Goal: Information Seeking & Learning: Learn about a topic

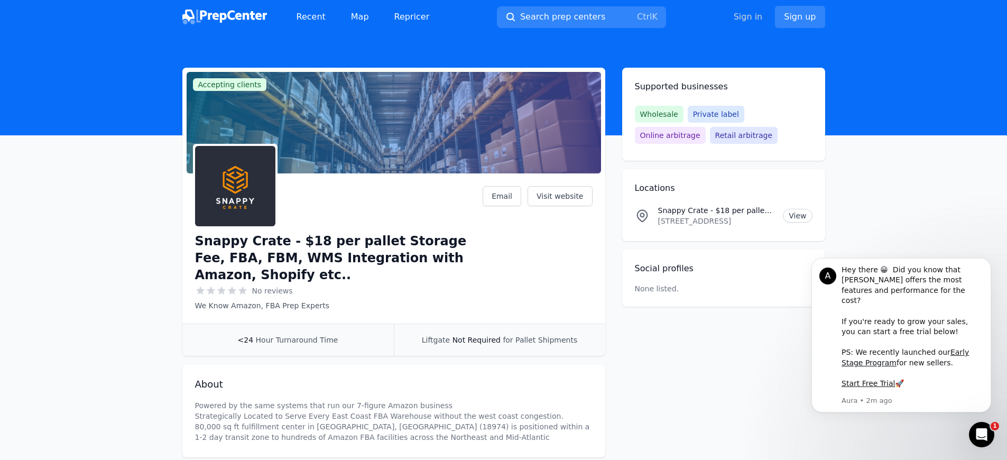
click at [754, 17] on link "Sign in" at bounding box center [748, 17] width 29 height 13
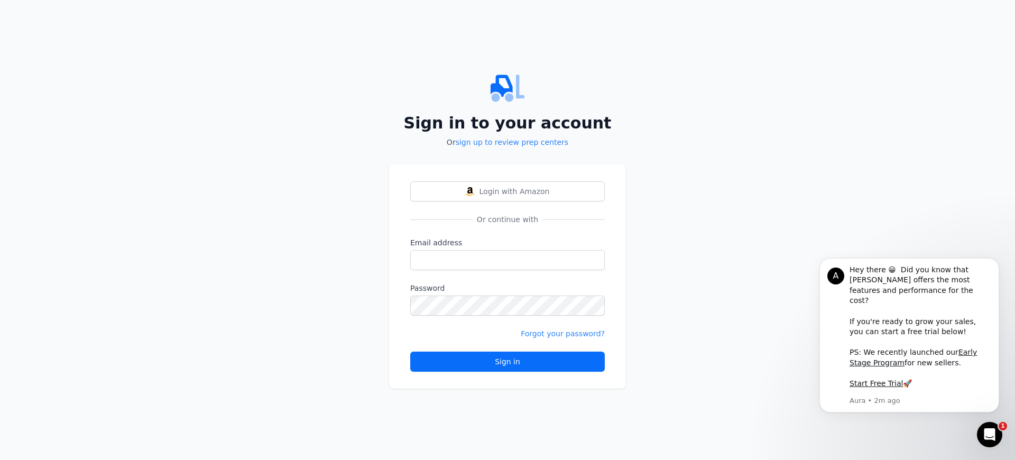
click at [508, 362] on div "Sign in" at bounding box center [507, 361] width 177 height 11
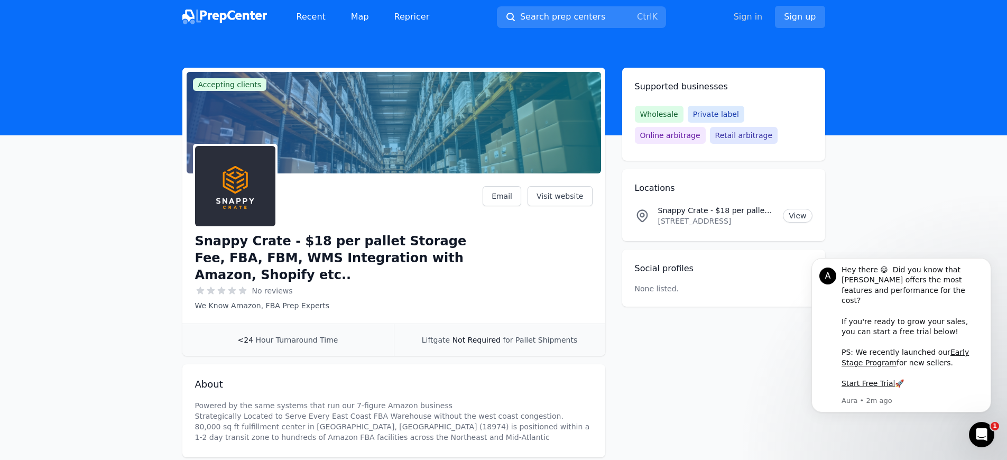
click at [754, 17] on link "Sign in" at bounding box center [748, 17] width 29 height 13
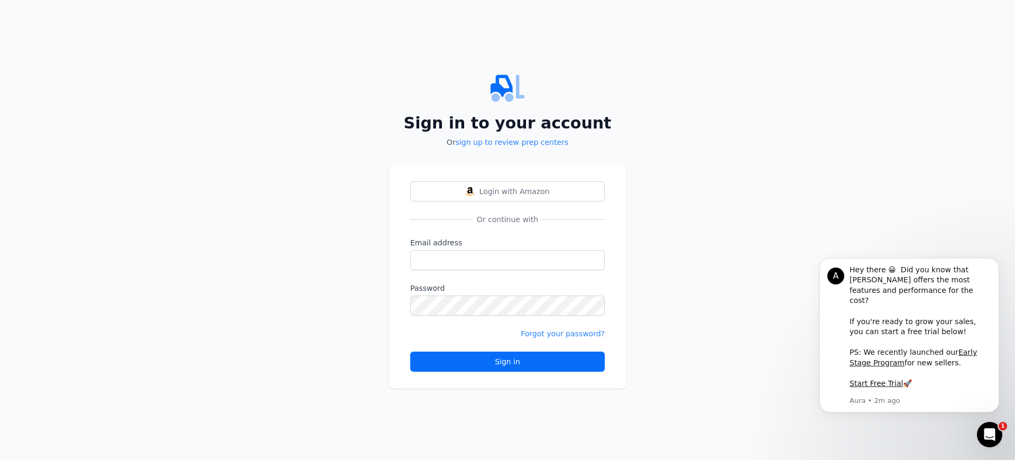
click at [508, 362] on div "Sign in" at bounding box center [507, 361] width 177 height 11
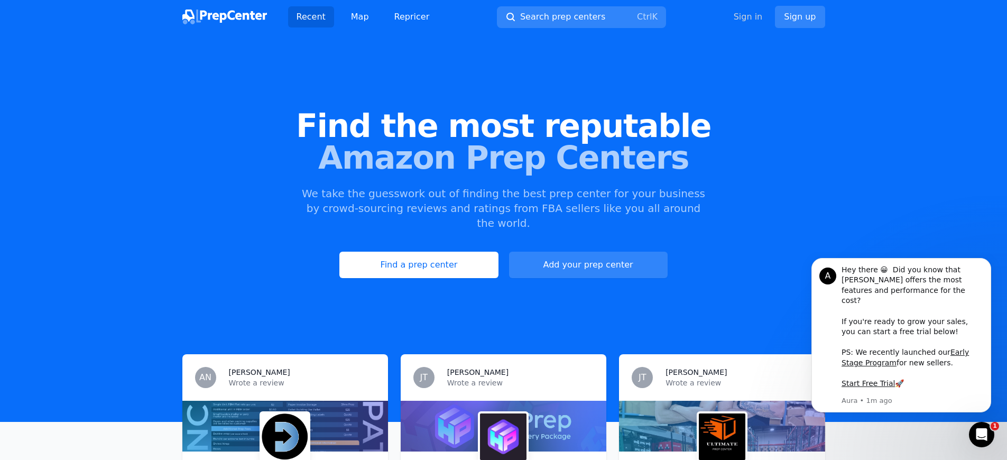
click at [754, 17] on link "Sign in" at bounding box center [748, 17] width 29 height 13
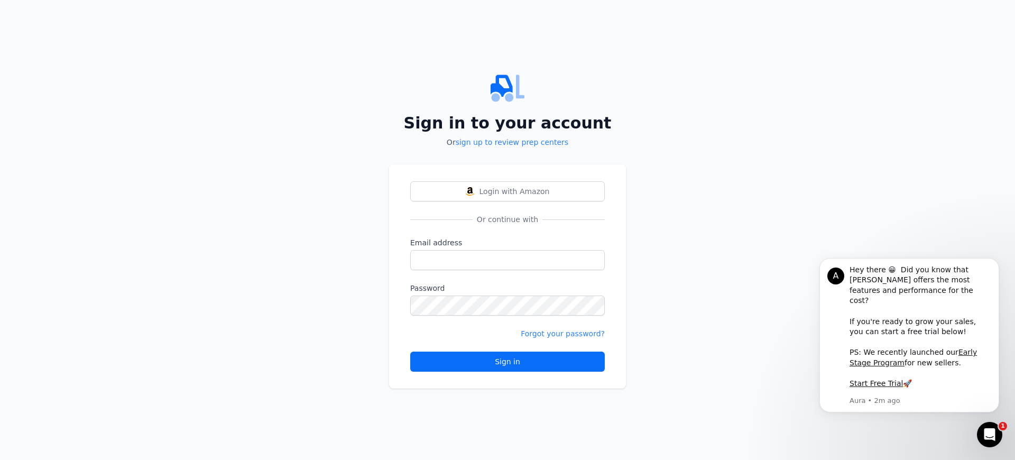
click at [508, 362] on div "Sign in" at bounding box center [507, 361] width 177 height 11
